Goal: Task Accomplishment & Management: Manage account settings

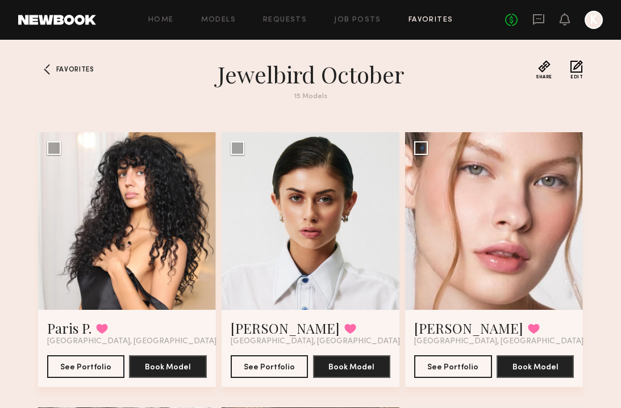
scroll to position [1120, 0]
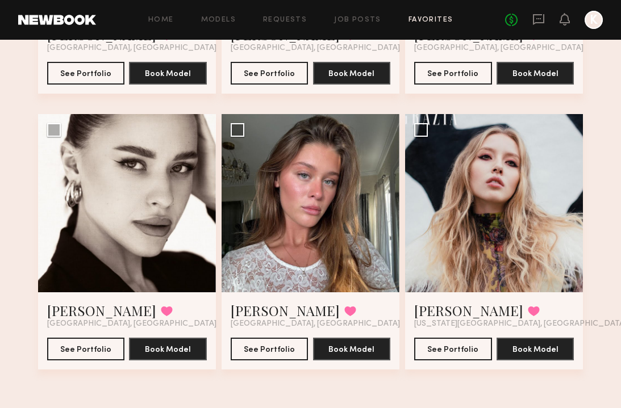
click at [442, 18] on link "Favorites" at bounding box center [430, 19] width 45 height 7
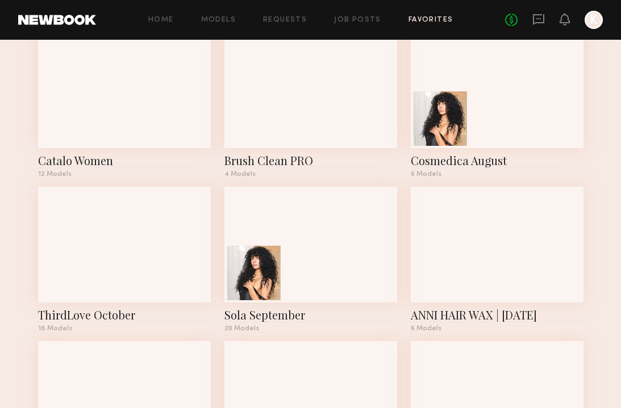
scroll to position [380, 0]
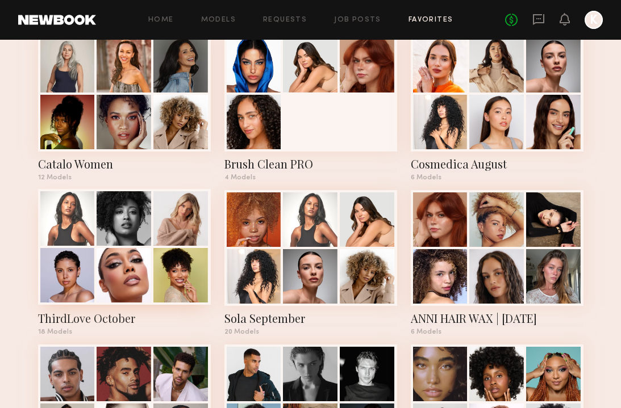
click at [140, 264] on div at bounding box center [124, 275] width 55 height 55
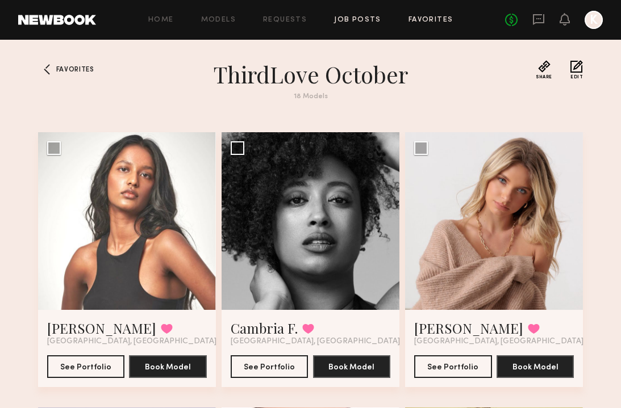
click at [360, 18] on link "Job Posts" at bounding box center [357, 19] width 47 height 7
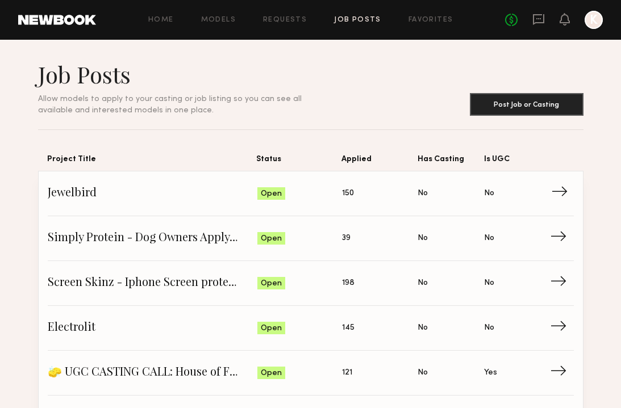
click at [342, 195] on span "150" at bounding box center [348, 193] width 12 height 12
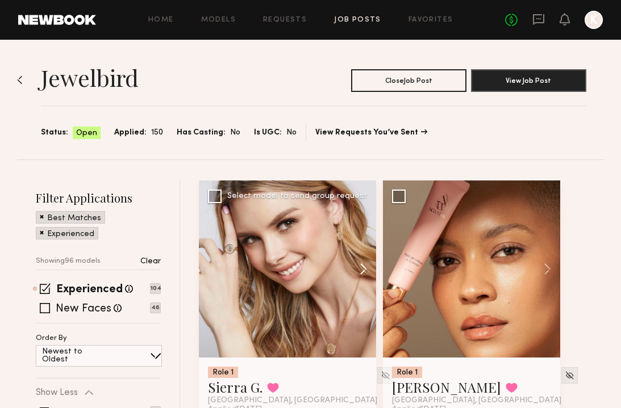
click at [355, 271] on button at bounding box center [358, 269] width 36 height 177
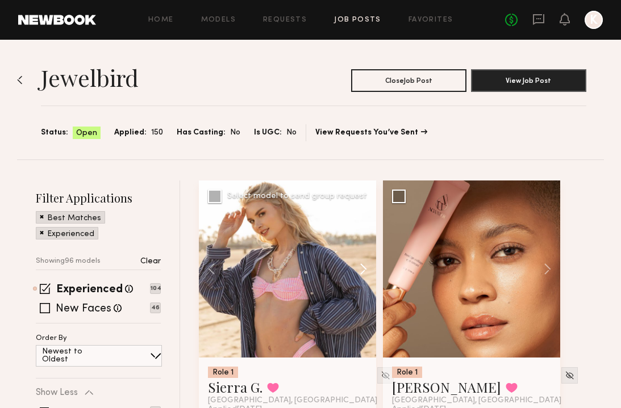
click at [355, 271] on button at bounding box center [358, 269] width 36 height 177
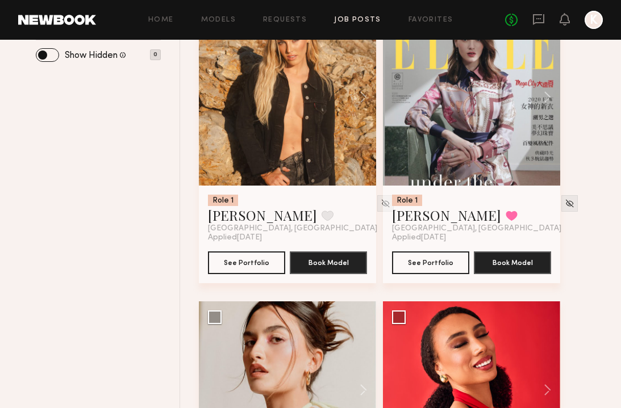
scroll to position [430, 0]
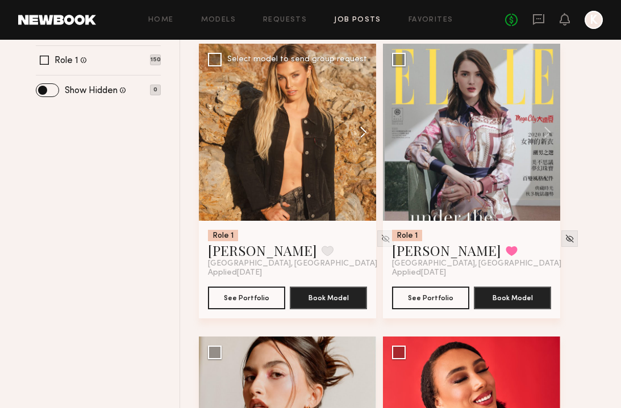
click at [366, 137] on button at bounding box center [358, 132] width 36 height 177
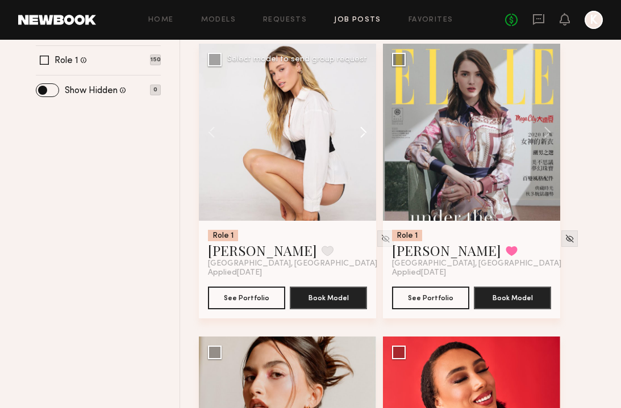
click at [362, 133] on button at bounding box center [358, 132] width 36 height 177
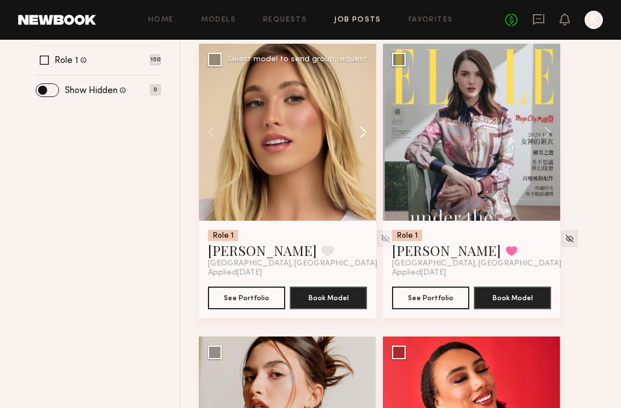
click at [363, 135] on button at bounding box center [358, 132] width 36 height 177
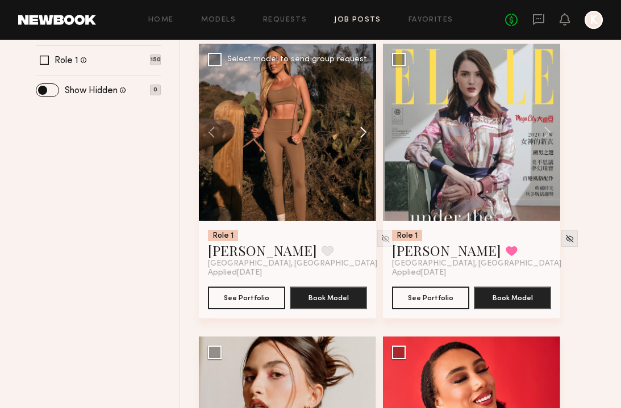
click at [363, 135] on button at bounding box center [358, 132] width 36 height 177
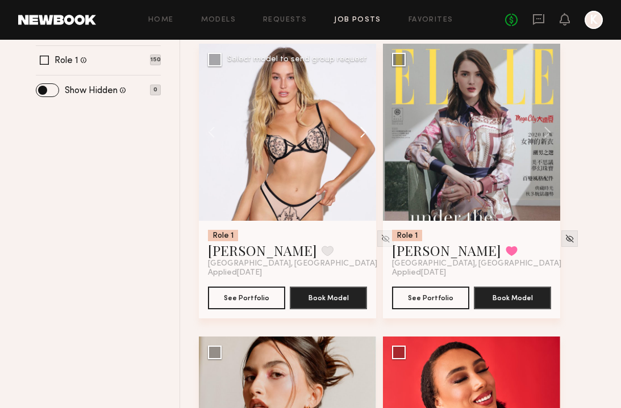
click at [363, 135] on button at bounding box center [358, 132] width 36 height 177
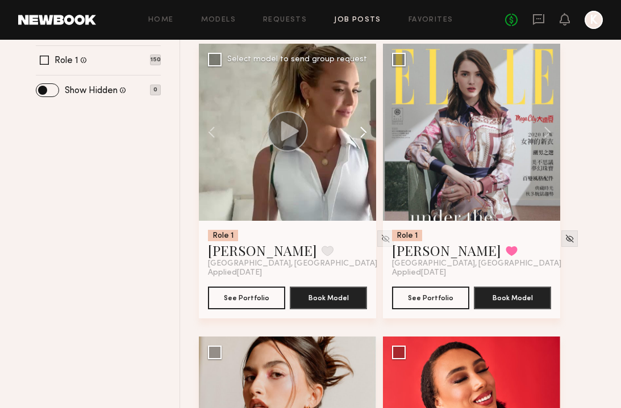
click at [363, 135] on button at bounding box center [358, 132] width 36 height 177
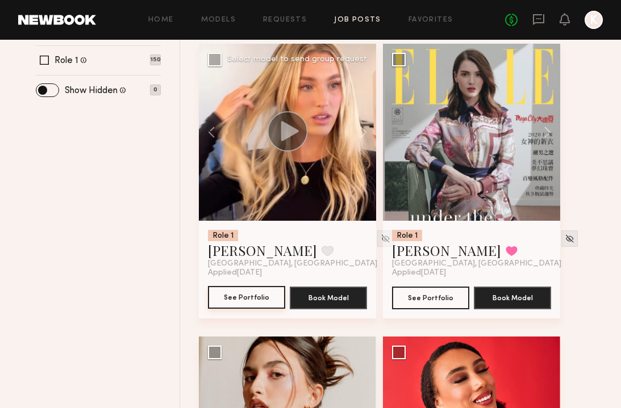
click at [253, 294] on button "See Portfolio" at bounding box center [246, 297] width 77 height 23
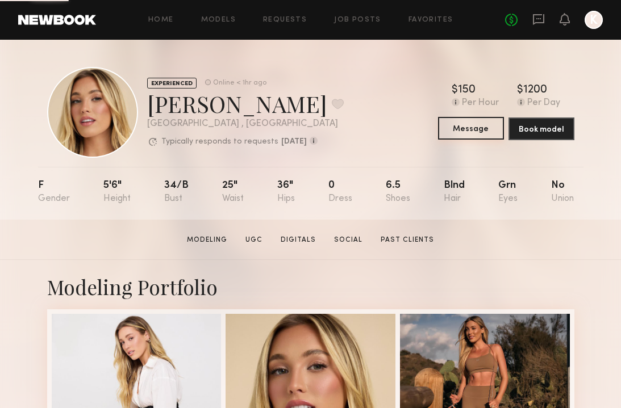
click at [458, 128] on button "Message" at bounding box center [471, 128] width 66 height 23
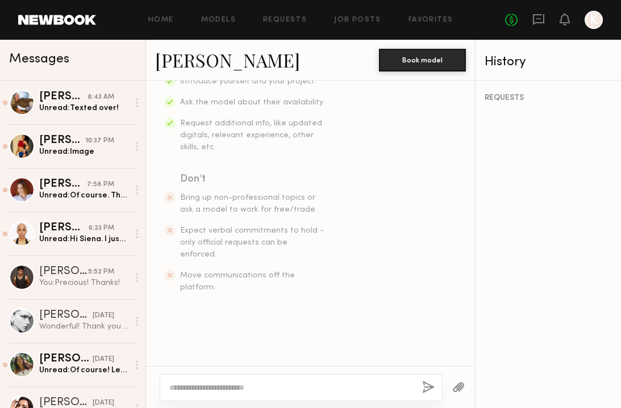
scroll to position [285, 0]
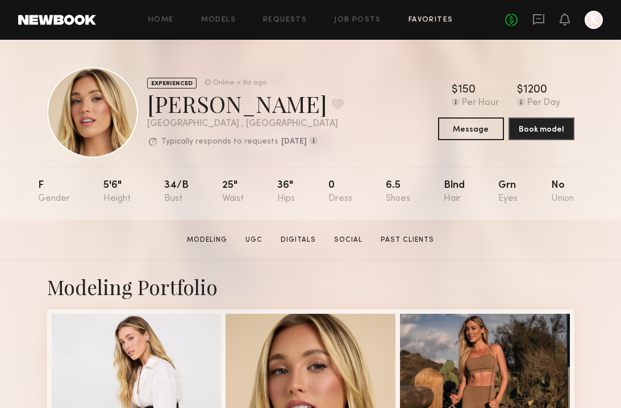
click at [412, 20] on link "Favorites" at bounding box center [430, 19] width 45 height 7
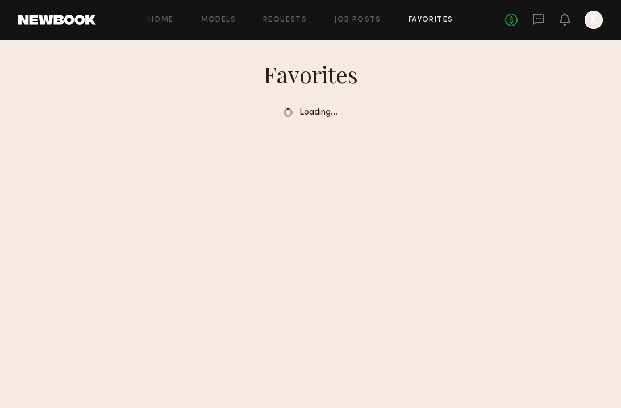
click at [357, 26] on div "Home Models Requests Job Posts Favorites Sign Out No fees up to $5,000 K" at bounding box center [349, 20] width 507 height 18
click at [358, 23] on link "Job Posts" at bounding box center [357, 19] width 47 height 7
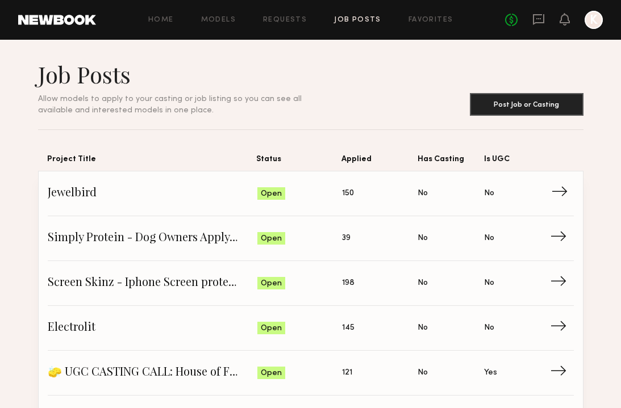
click at [344, 195] on span "150" at bounding box center [348, 193] width 12 height 12
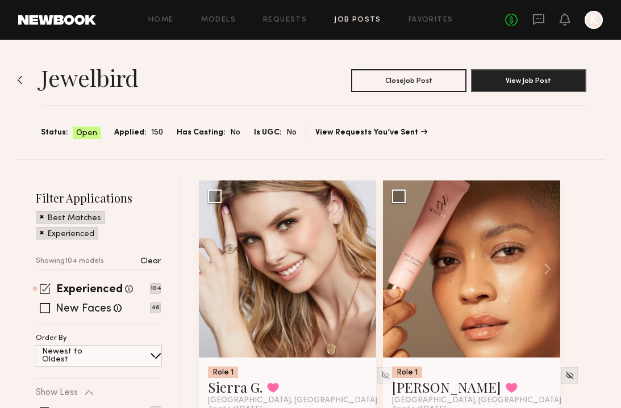
click at [45, 290] on span at bounding box center [45, 288] width 11 height 11
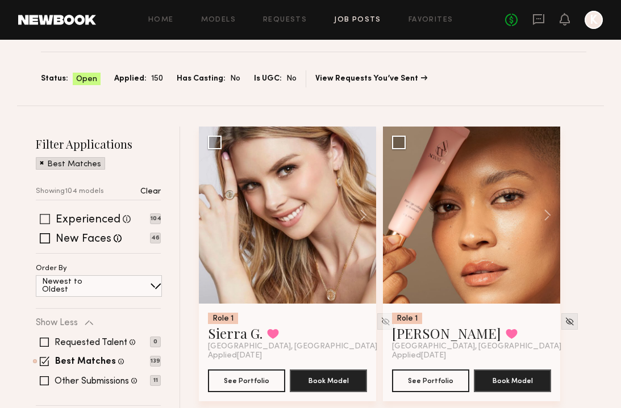
scroll to position [70, 0]
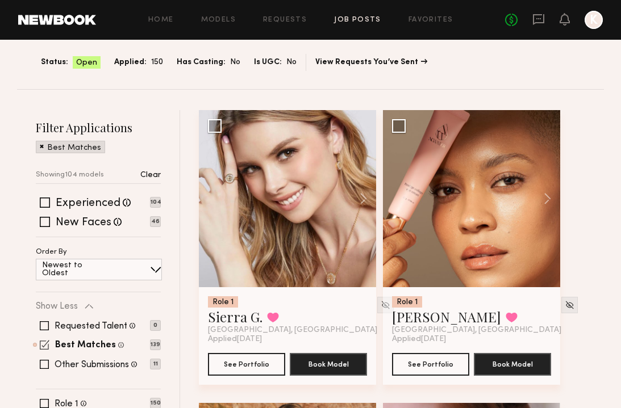
click at [41, 341] on span at bounding box center [45, 345] width 10 height 10
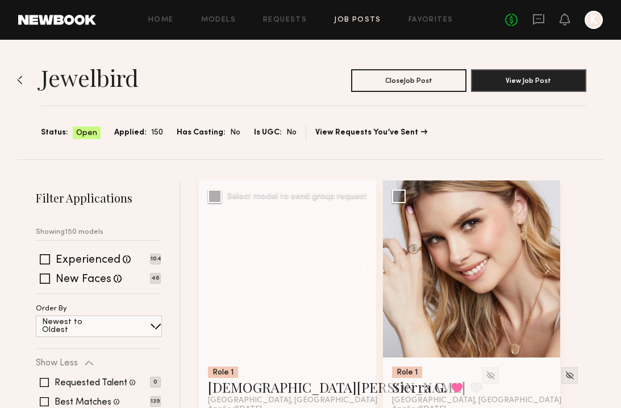
scroll to position [0, 0]
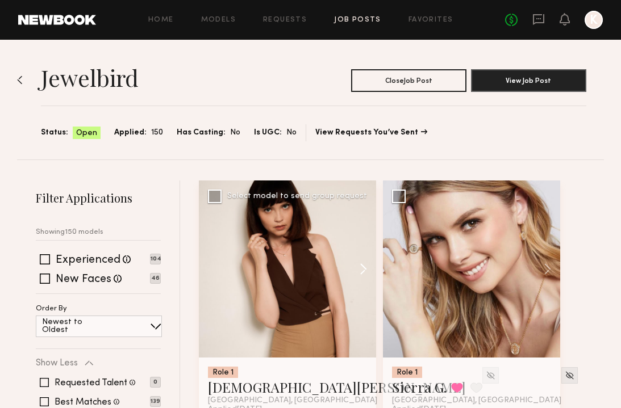
click at [360, 264] on button at bounding box center [358, 269] width 36 height 177
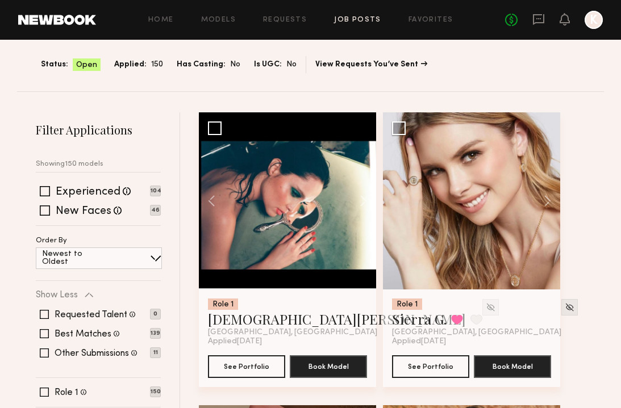
scroll to position [53, 0]
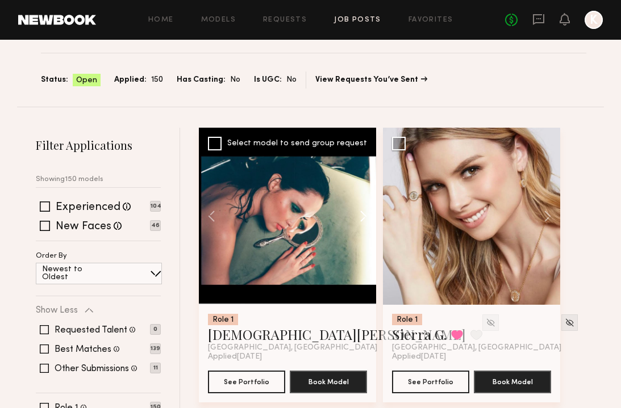
click at [365, 212] on button at bounding box center [358, 216] width 36 height 177
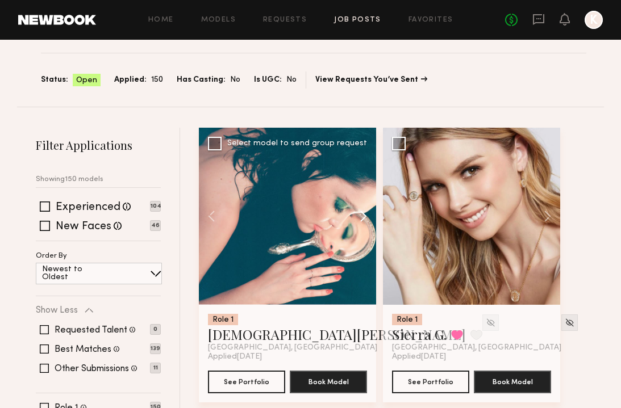
click at [365, 212] on button at bounding box center [358, 216] width 36 height 177
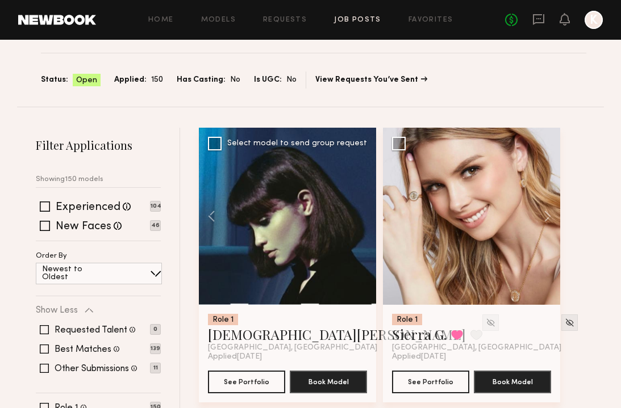
click at [365, 212] on div at bounding box center [287, 216] width 177 height 177
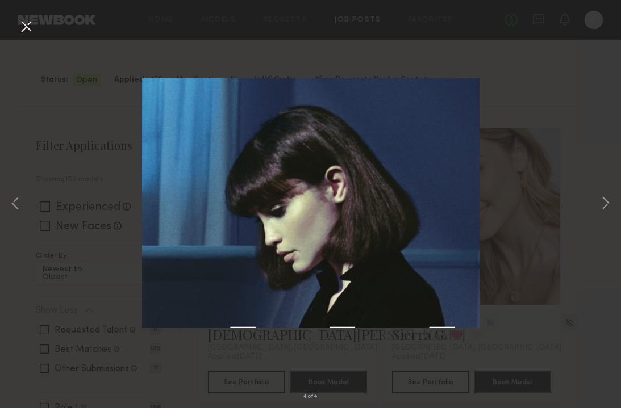
click at [515, 179] on div "4 of 4" at bounding box center [310, 204] width 621 height 408
click at [32, 27] on button at bounding box center [26, 27] width 18 height 20
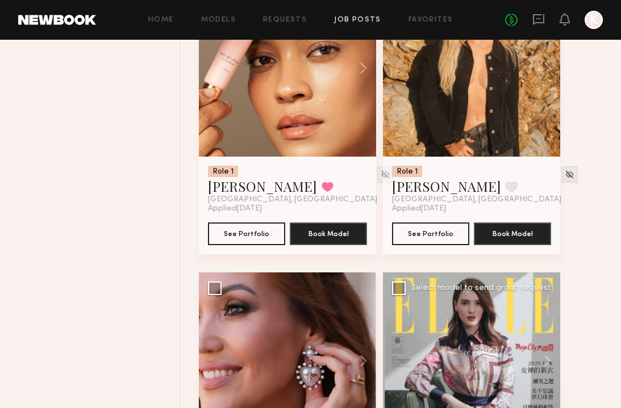
scroll to position [492, 0]
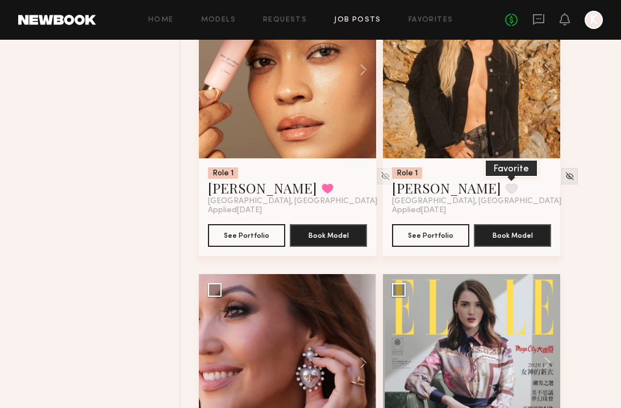
click at [505, 186] on button at bounding box center [511, 188] width 12 height 10
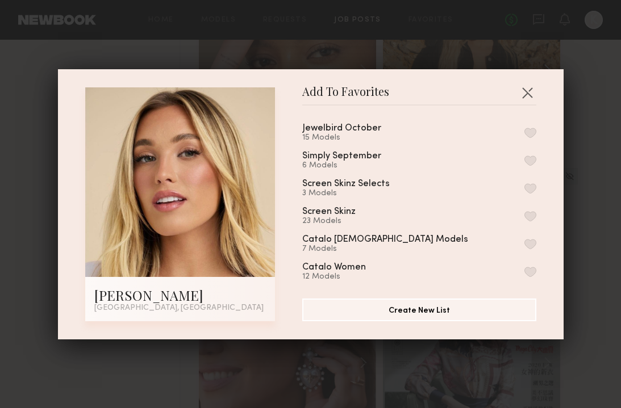
click at [526, 89] on button "button" at bounding box center [527, 92] width 18 height 18
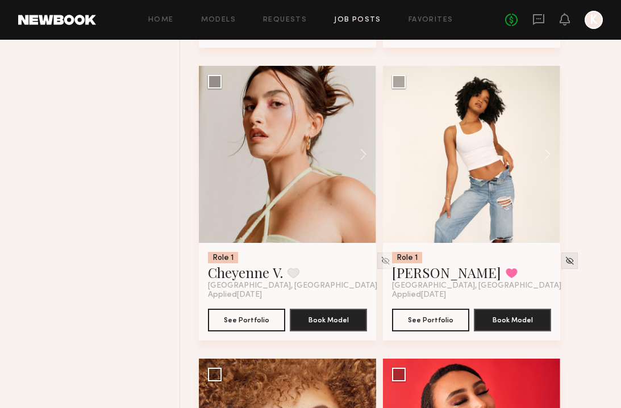
scroll to position [993, 0]
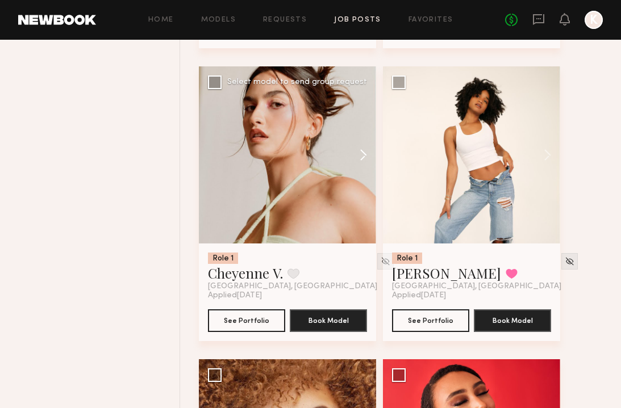
click at [366, 158] on button at bounding box center [358, 154] width 36 height 177
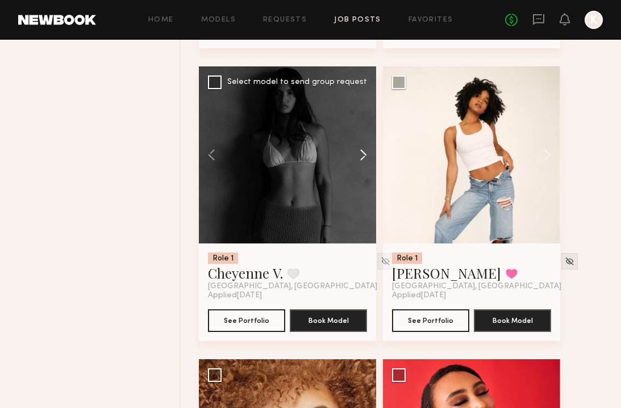
click at [366, 158] on button at bounding box center [358, 154] width 36 height 177
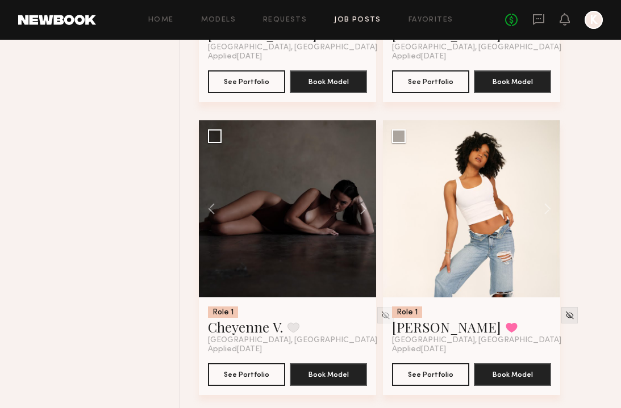
scroll to position [926, 0]
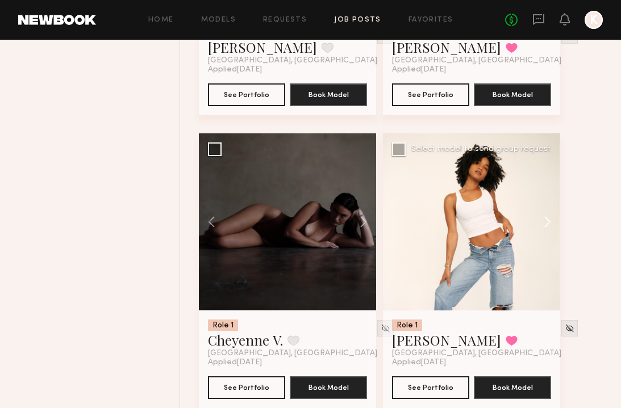
click at [546, 221] on button at bounding box center [542, 221] width 36 height 177
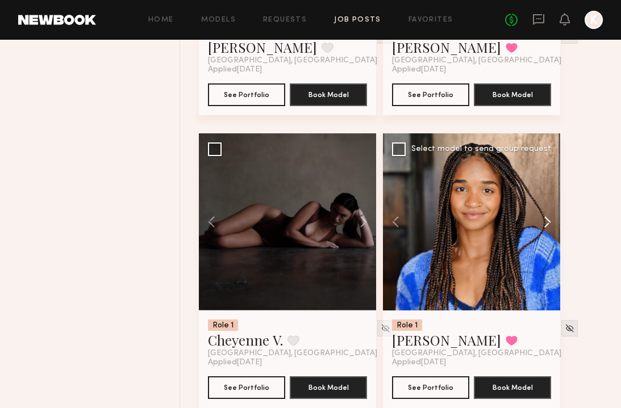
click at [546, 222] on button at bounding box center [542, 221] width 36 height 177
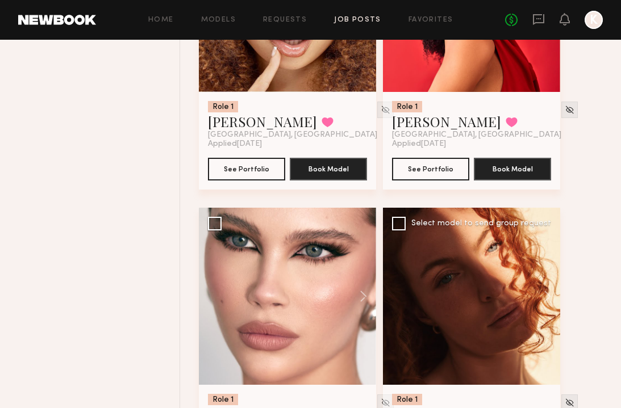
scroll to position [1500, 0]
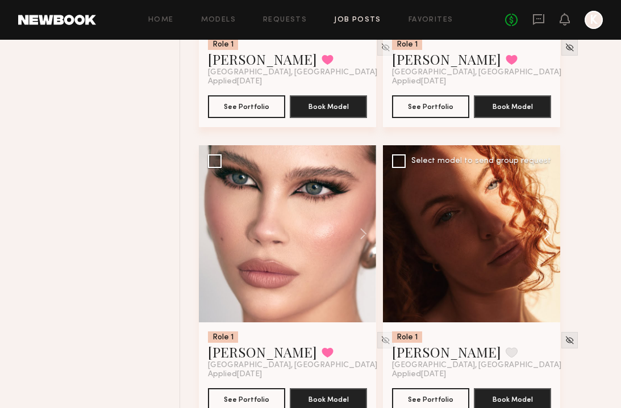
click at [551, 233] on button at bounding box center [542, 233] width 36 height 177
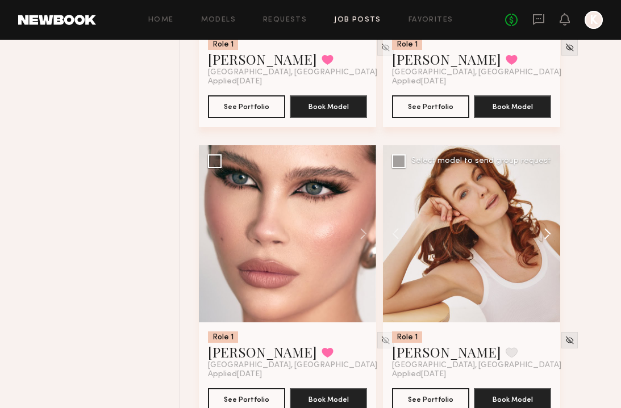
click at [551, 233] on button at bounding box center [542, 233] width 36 height 177
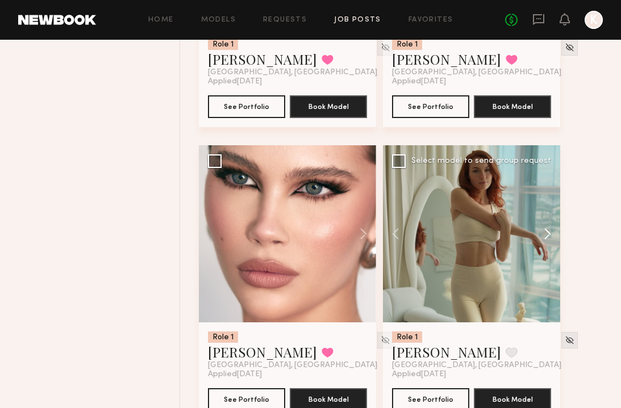
click at [550, 232] on button at bounding box center [542, 233] width 36 height 177
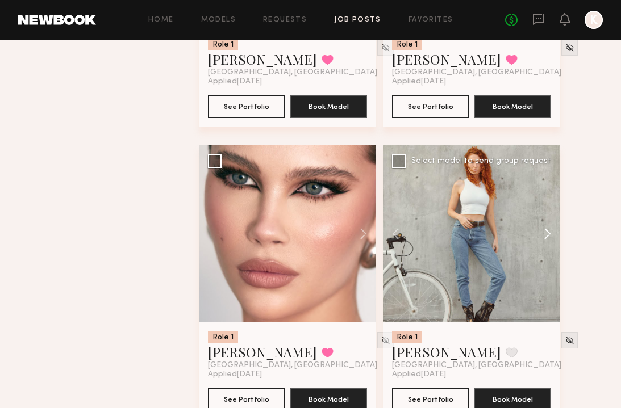
click at [548, 228] on button at bounding box center [542, 233] width 36 height 177
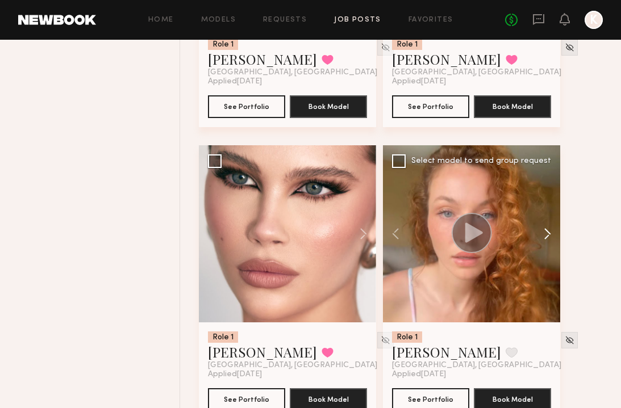
click at [546, 229] on button at bounding box center [542, 233] width 36 height 177
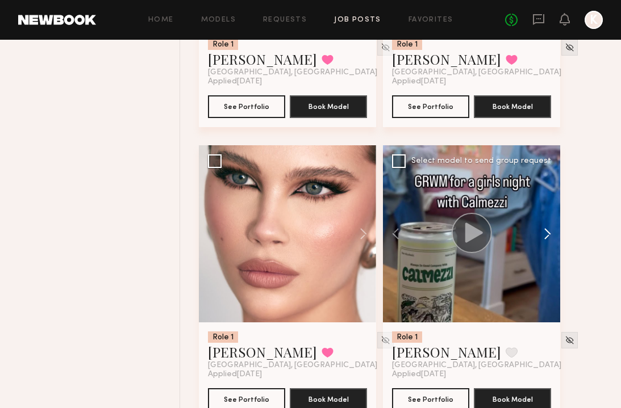
click at [546, 230] on button at bounding box center [542, 233] width 36 height 177
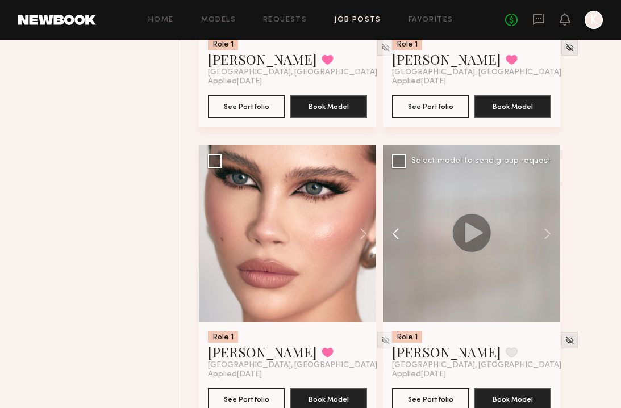
click at [391, 229] on button at bounding box center [401, 233] width 36 height 177
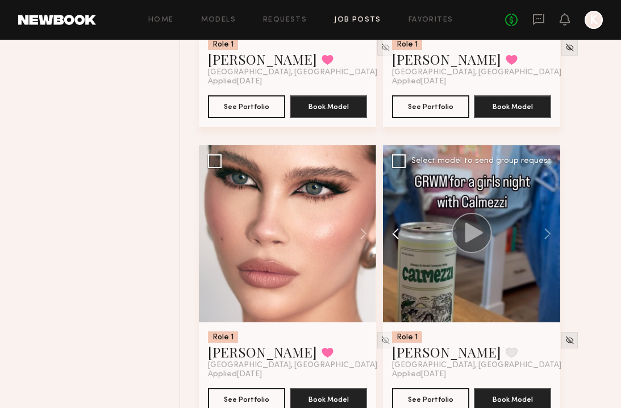
click at [391, 229] on button at bounding box center [401, 233] width 36 height 177
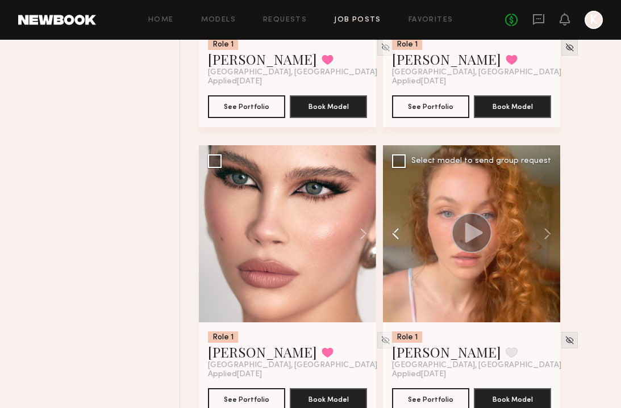
click at [391, 229] on button at bounding box center [401, 233] width 36 height 177
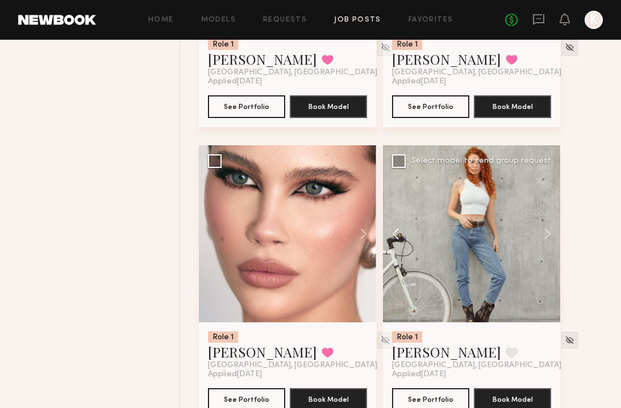
click at [391, 230] on button at bounding box center [401, 233] width 36 height 177
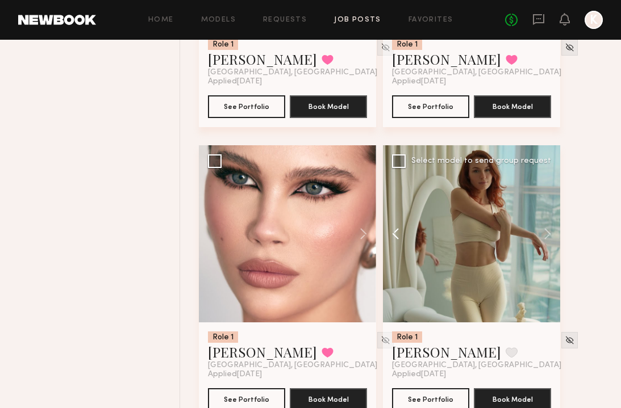
click at [391, 230] on button at bounding box center [401, 233] width 36 height 177
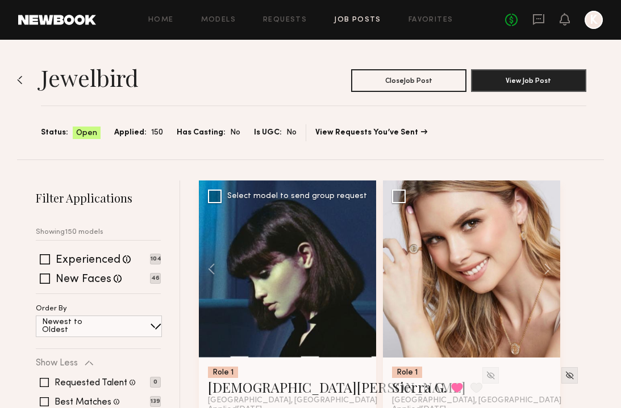
scroll to position [0, 0]
click at [431, 23] on link "Favorites" at bounding box center [430, 19] width 45 height 7
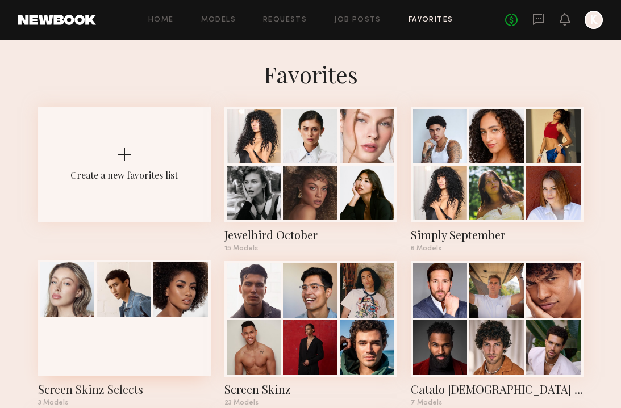
click at [94, 301] on div at bounding box center [67, 289] width 55 height 55
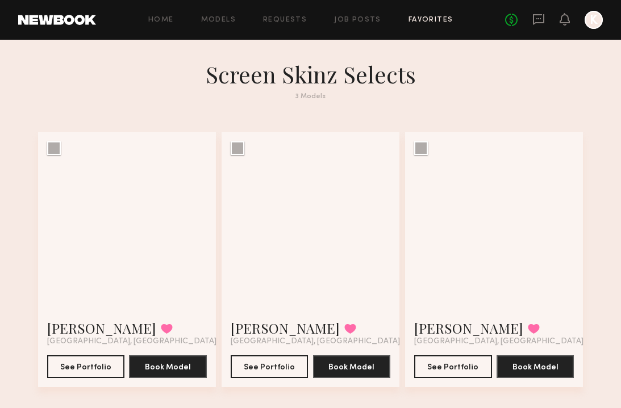
click at [94, 301] on div at bounding box center [127, 221] width 178 height 178
